Goal: Find specific page/section: Find specific page/section

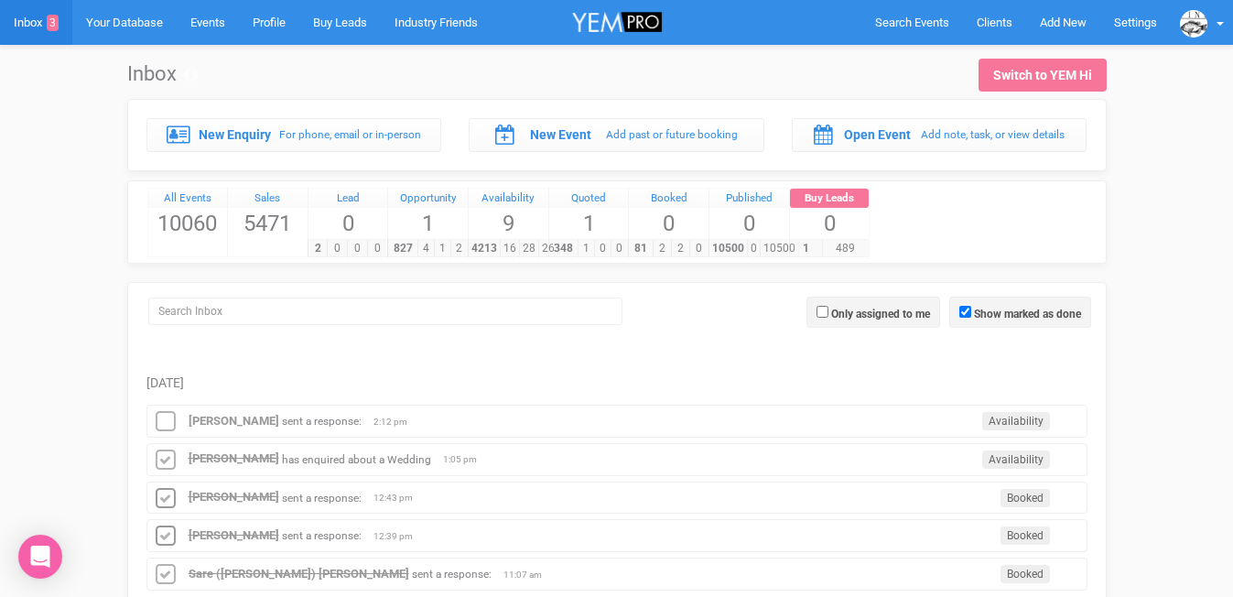
scroll to position [189, 0]
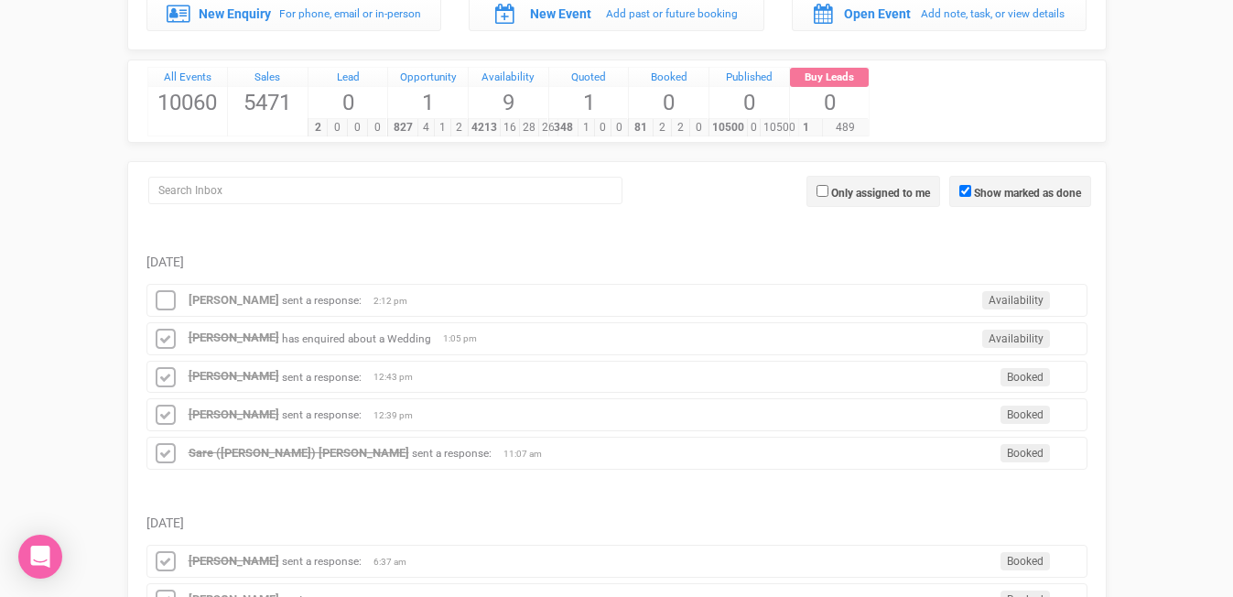
scroll to position [153, 0]
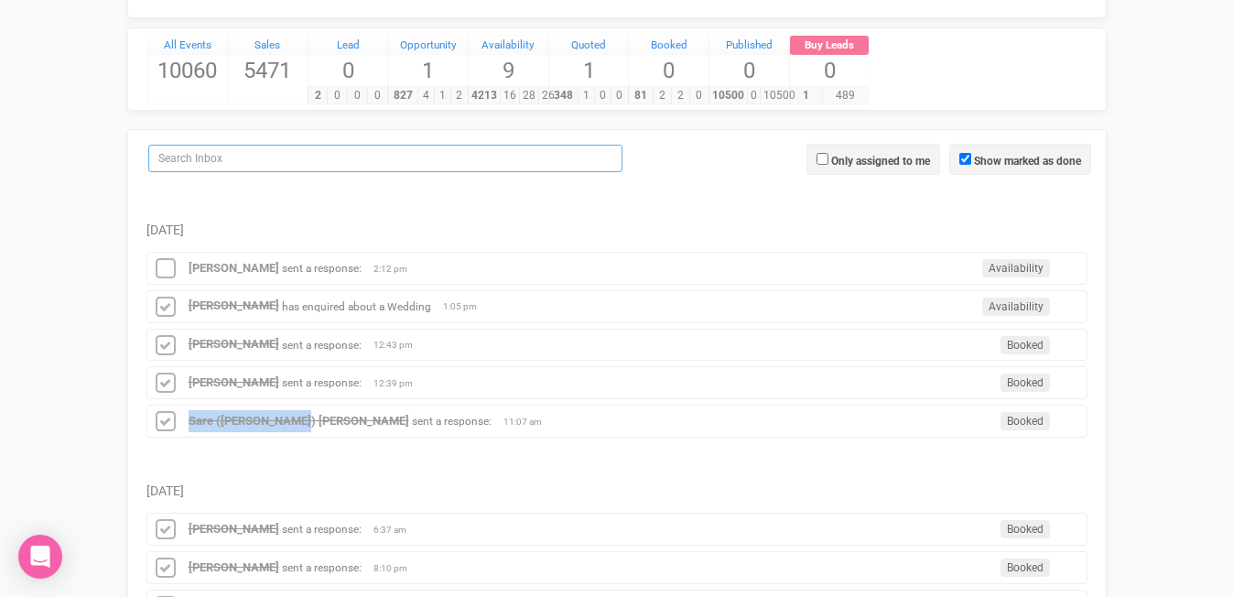
click at [254, 166] on input "search" at bounding box center [385, 158] width 474 height 27
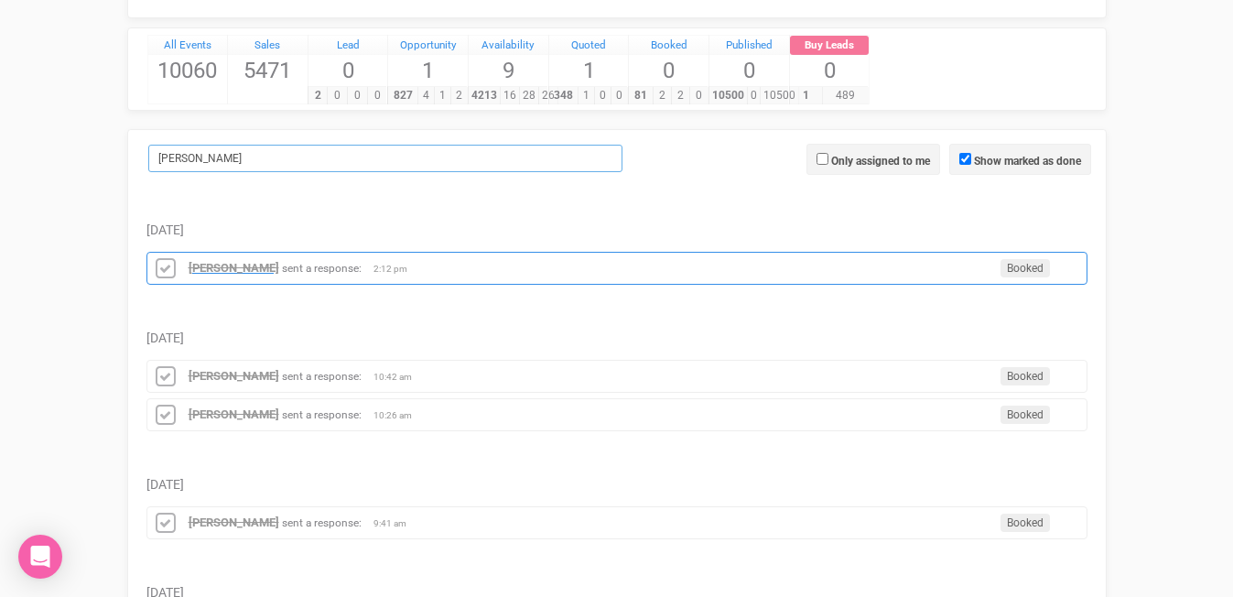
type input "edwina"
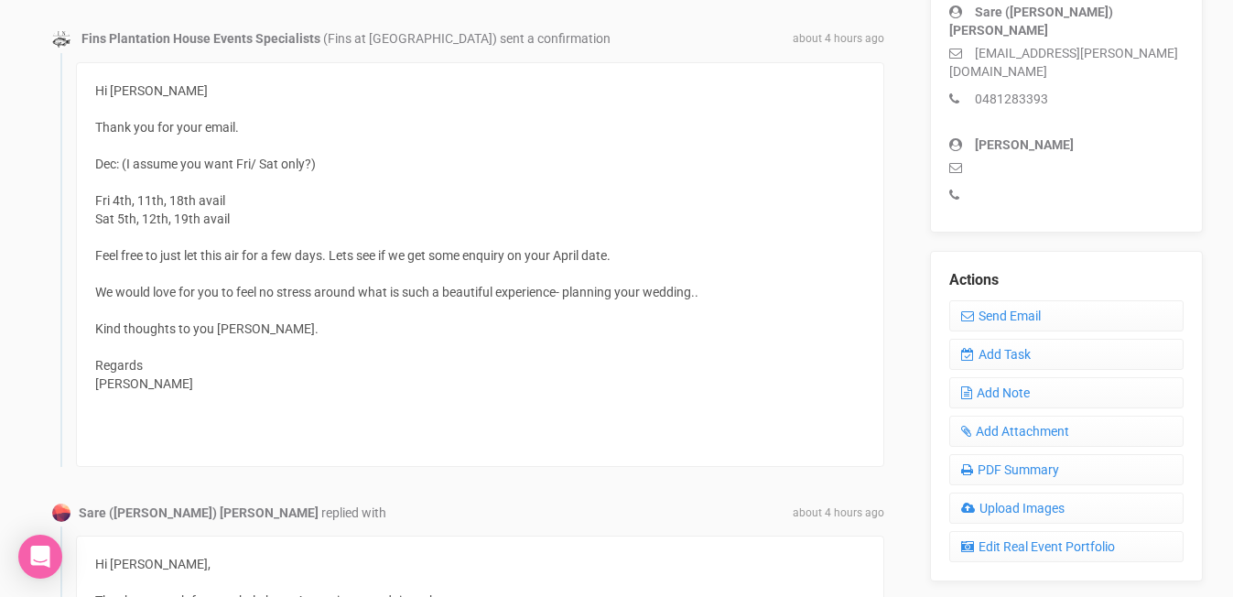
scroll to position [564, 0]
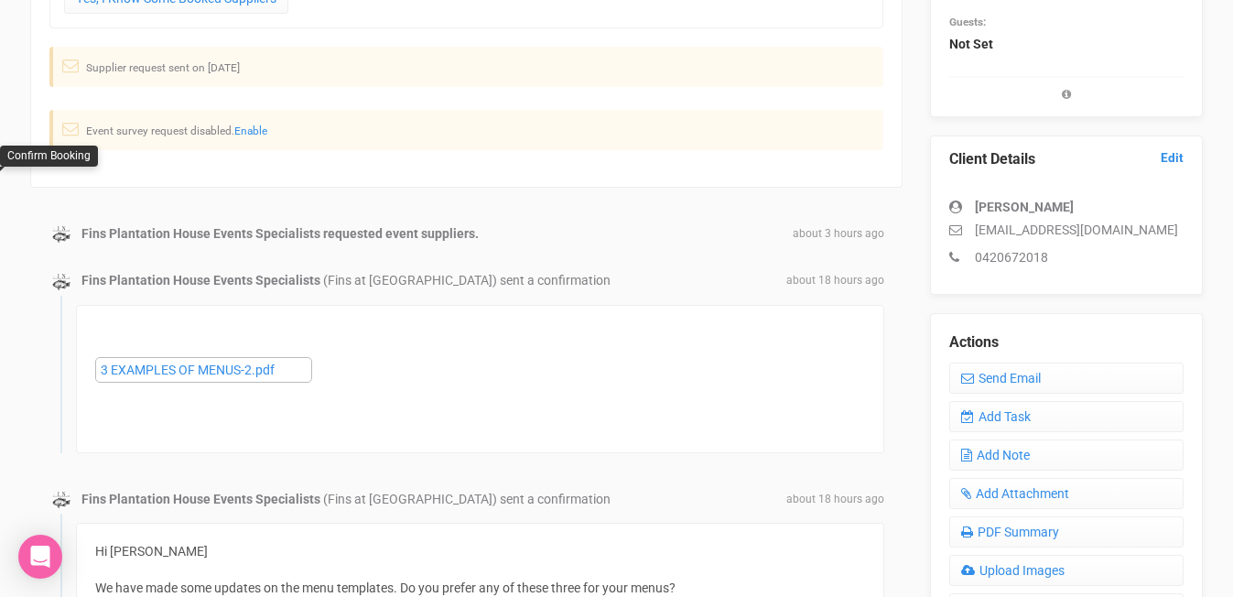
scroll to position [366, 0]
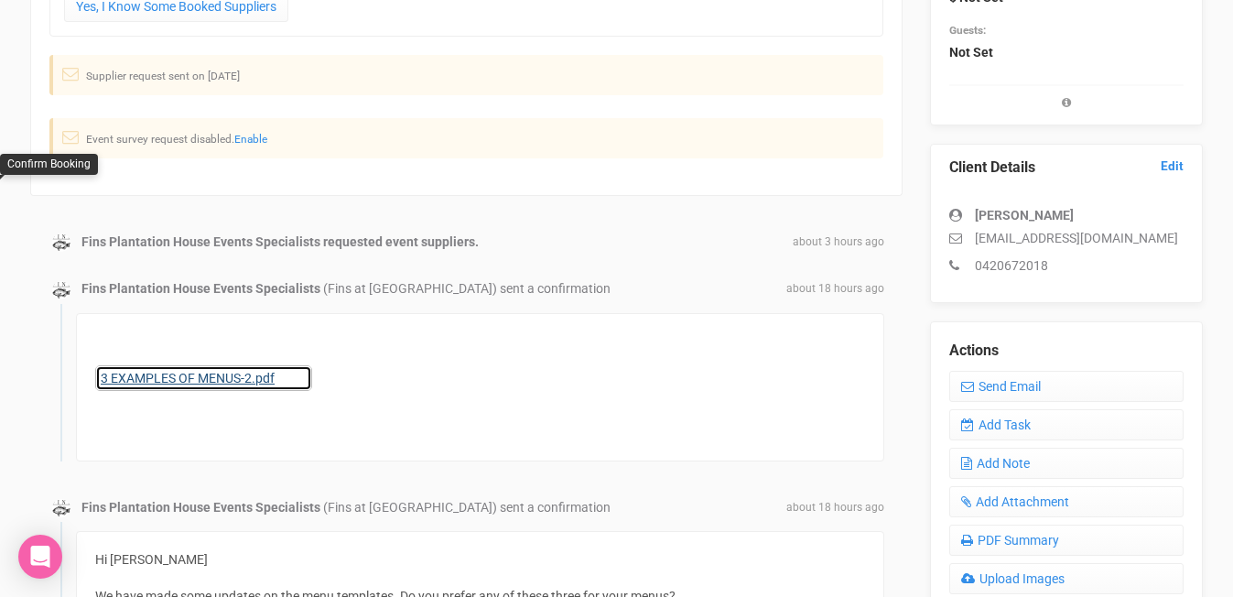
click at [237, 375] on link "3 EXAMPLES OF MENUS-2.pdf" at bounding box center [203, 378] width 217 height 26
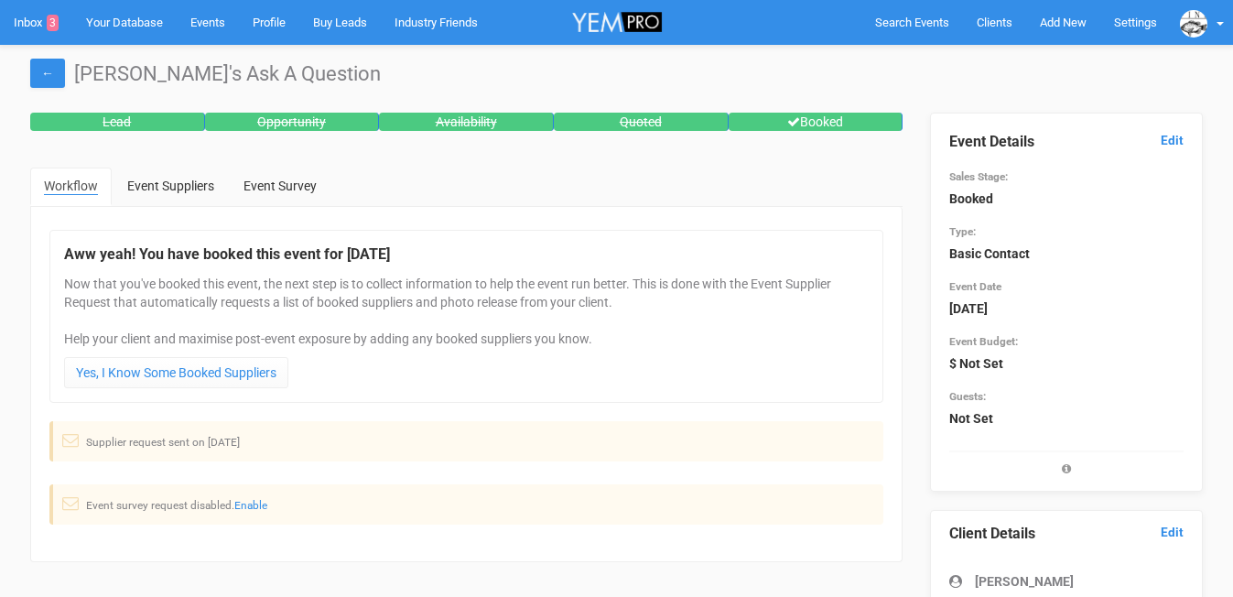
scroll to position [366, 0]
